Goal: Find contact information: Find contact information

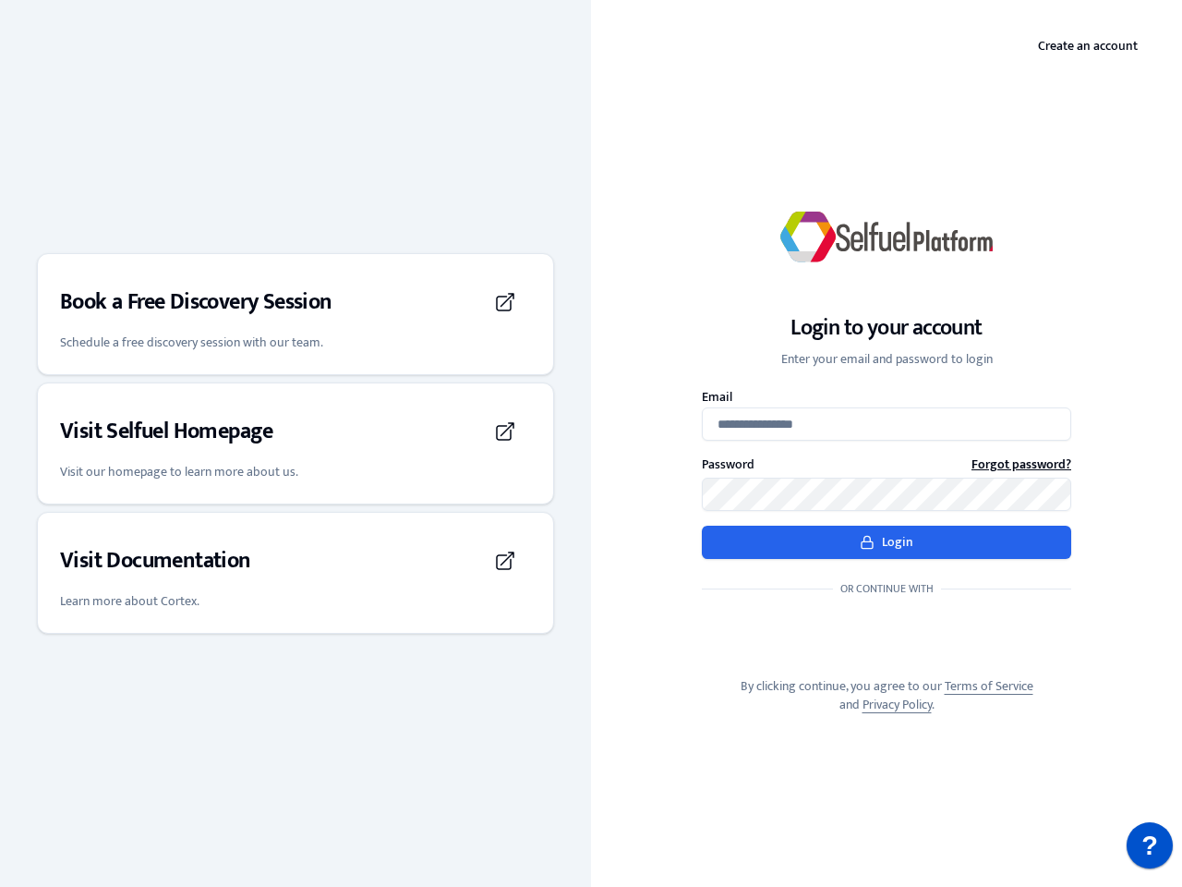
click at [591, 443] on div "Login to your account Enter your email and password to login Email Password For…" at bounding box center [886, 443] width 591 height 600
click at [296, 314] on h3 "Book a Free Discovery Session" at bounding box center [196, 302] width 273 height 30
click at [296, 443] on div "Visit Selfuel Homepage" at bounding box center [295, 432] width 471 height 52
click at [296, 573] on div "Visit Documentation" at bounding box center [295, 561] width 471 height 52
click at [1150, 845] on p "?" at bounding box center [1150, 845] width 17 height 46
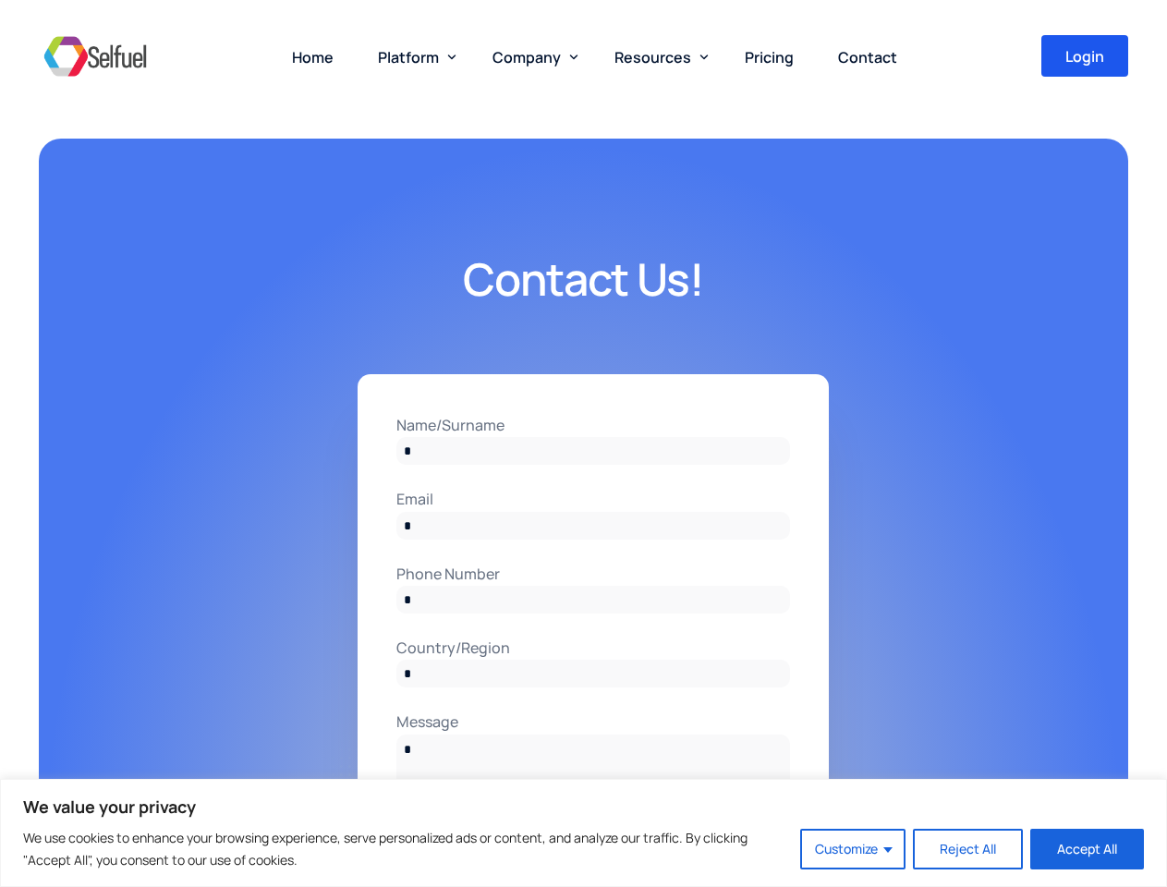
click at [583, 443] on input "Name/Surname" at bounding box center [593, 451] width 394 height 28
click at [854, 849] on button "Customize" at bounding box center [852, 849] width 105 height 41
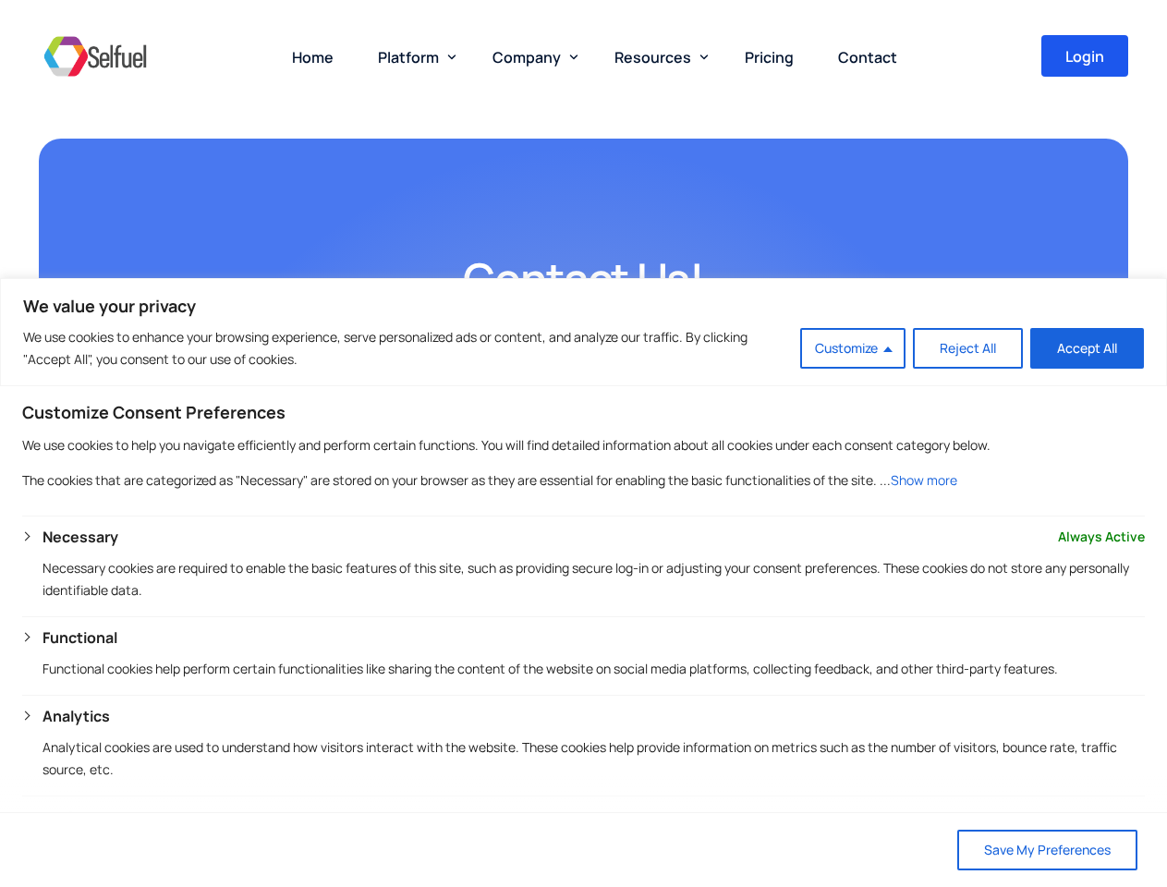
click at [413, 56] on span "Platform" at bounding box center [408, 57] width 61 height 20
click at [531, 56] on span "Company" at bounding box center [526, 57] width 68 height 20
click at [657, 56] on span "Resources" at bounding box center [652, 57] width 77 height 20
